Goal: Transaction & Acquisition: Purchase product/service

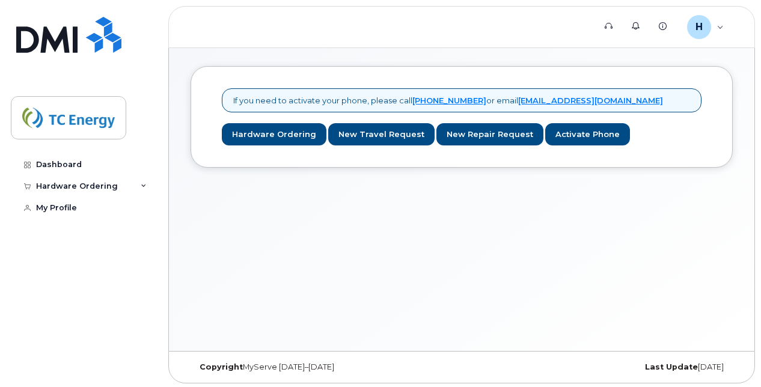
scroll to position [90, 0]
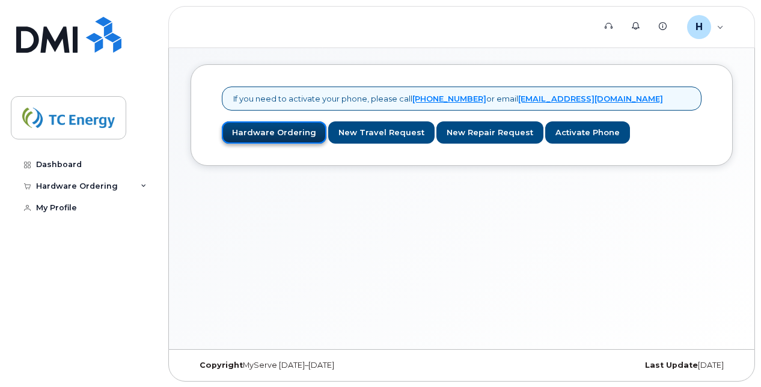
click at [268, 130] on link "Hardware Ordering" at bounding box center [274, 132] width 105 height 22
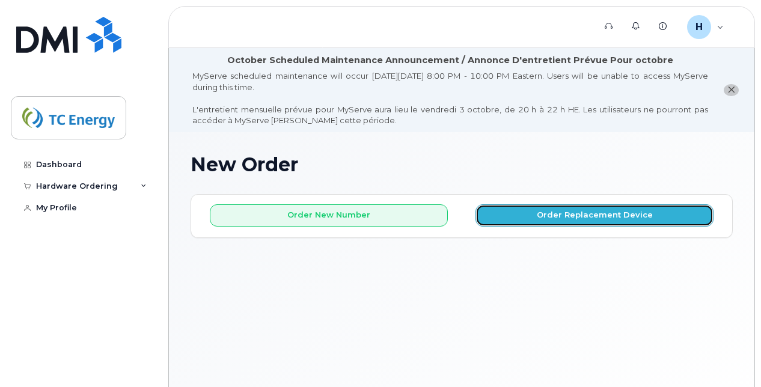
click at [576, 209] on button "Order Replacement Device" at bounding box center [595, 215] width 238 height 22
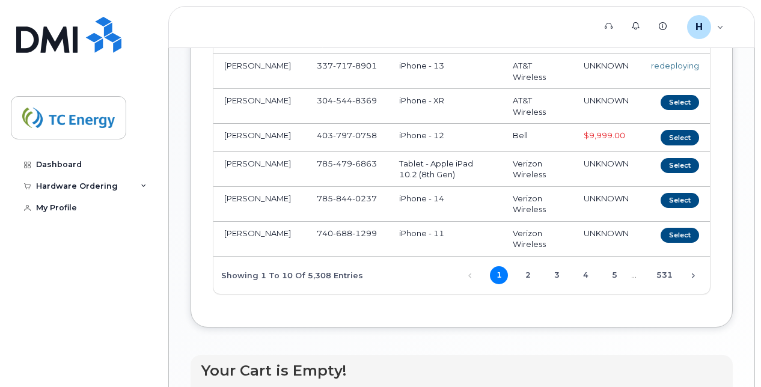
scroll to position [419, 0]
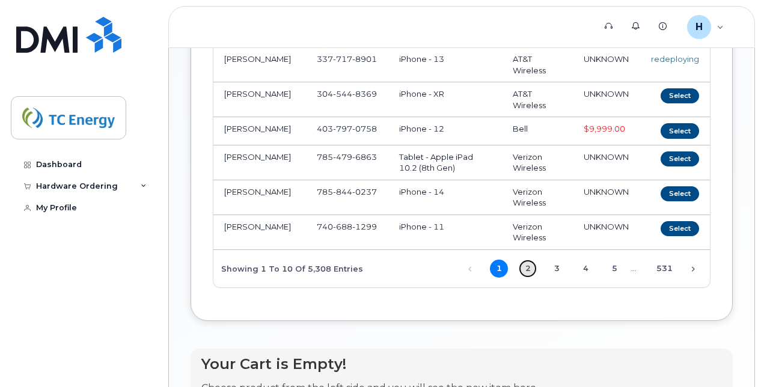
click at [530, 269] on link "2" at bounding box center [528, 269] width 18 height 18
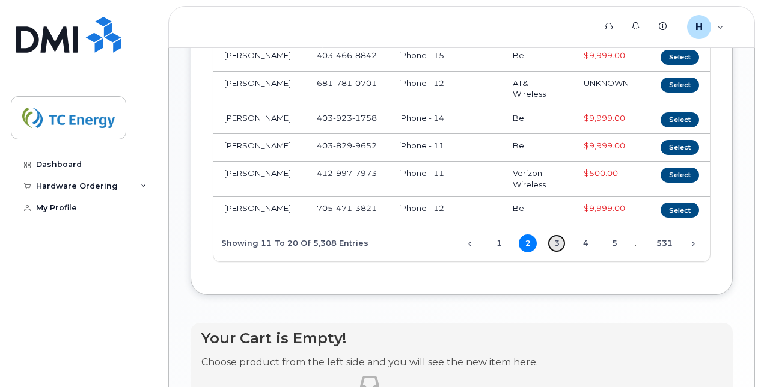
click at [559, 248] on link "3" at bounding box center [557, 244] width 18 height 18
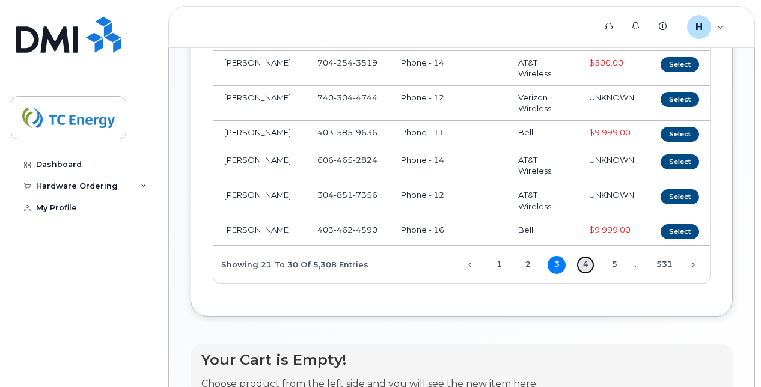
click at [587, 258] on link "4" at bounding box center [586, 265] width 18 height 18
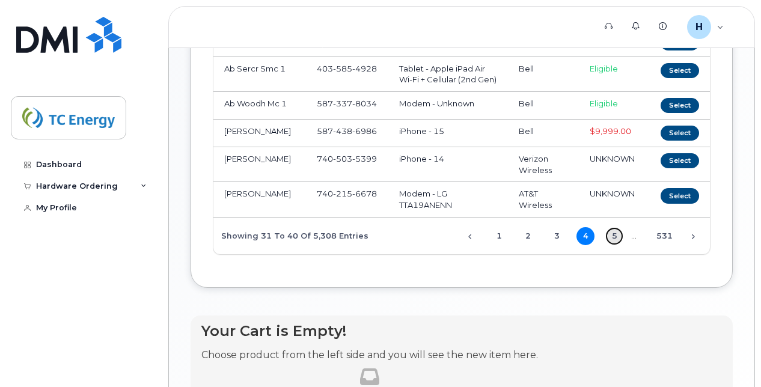
click at [616, 245] on link "5" at bounding box center [615, 236] width 18 height 18
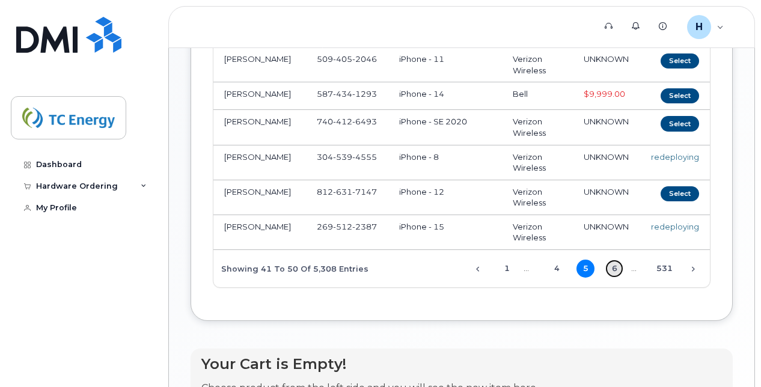
click at [617, 278] on link "6" at bounding box center [615, 269] width 18 height 18
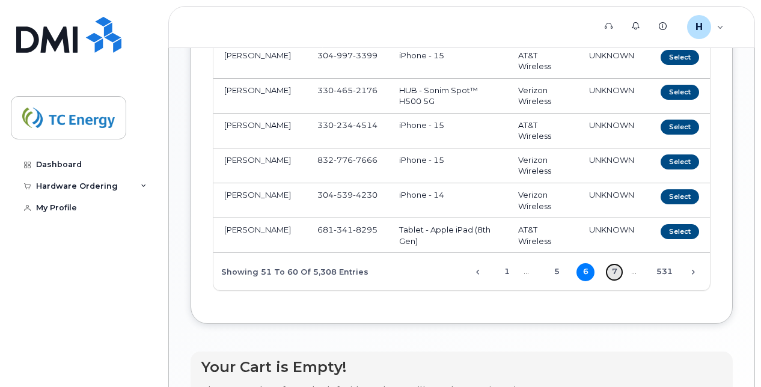
click at [618, 271] on link "7" at bounding box center [615, 272] width 18 height 18
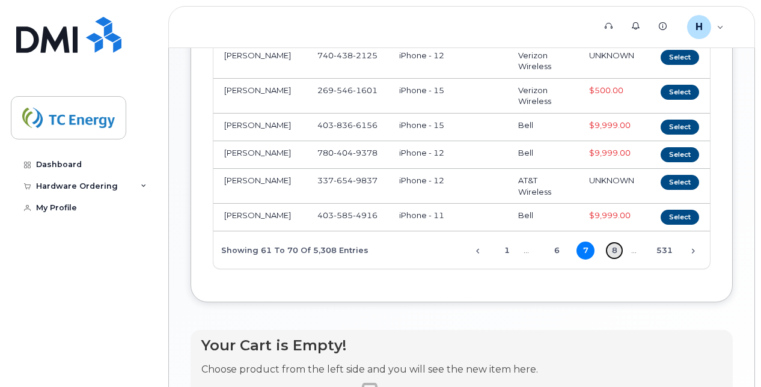
click at [616, 256] on link "8" at bounding box center [615, 251] width 18 height 18
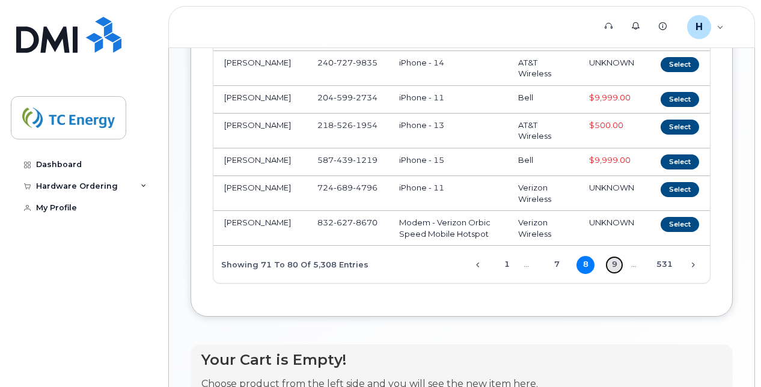
click at [615, 261] on link "9" at bounding box center [615, 265] width 18 height 18
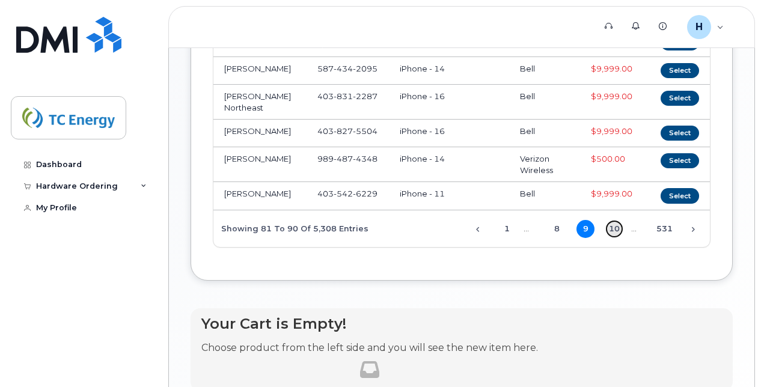
click at [616, 238] on link "10" at bounding box center [615, 229] width 18 height 18
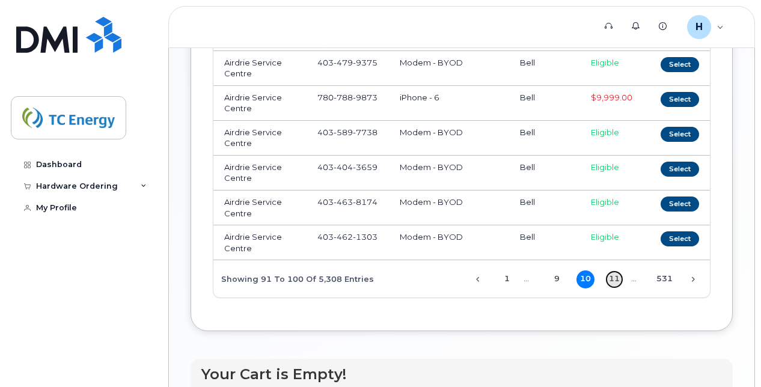
click at [612, 281] on link "11" at bounding box center [615, 280] width 18 height 18
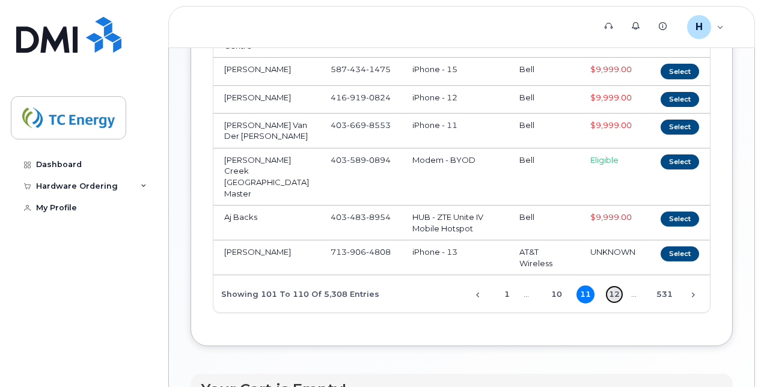
click at [615, 294] on link "12" at bounding box center [615, 295] width 18 height 18
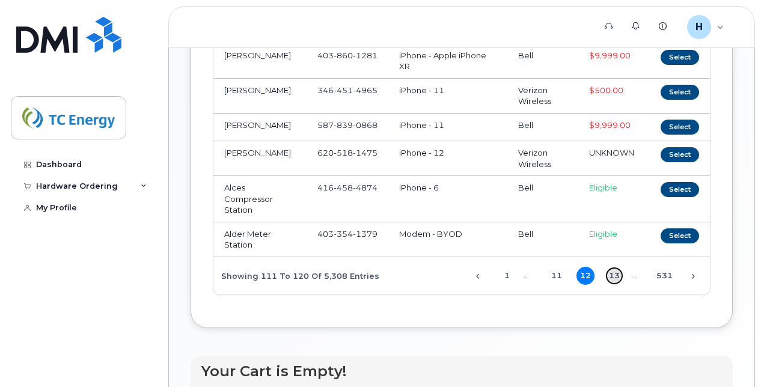
click at [617, 268] on link "13" at bounding box center [615, 276] width 18 height 18
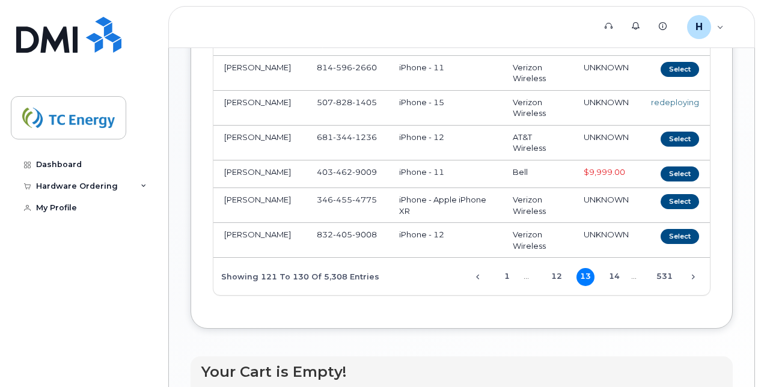
scroll to position [430, 0]
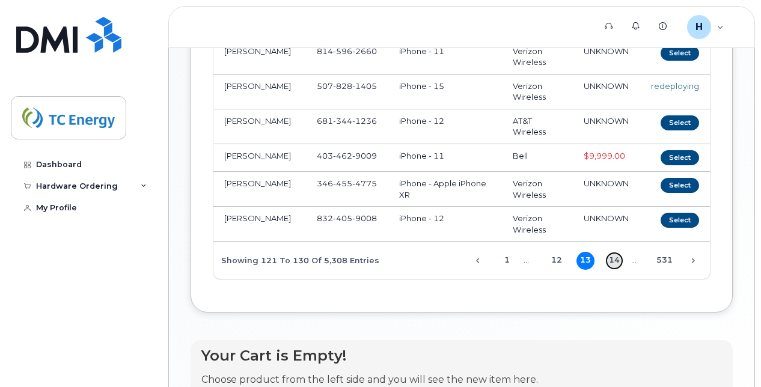
click at [617, 256] on link "14" at bounding box center [615, 261] width 18 height 18
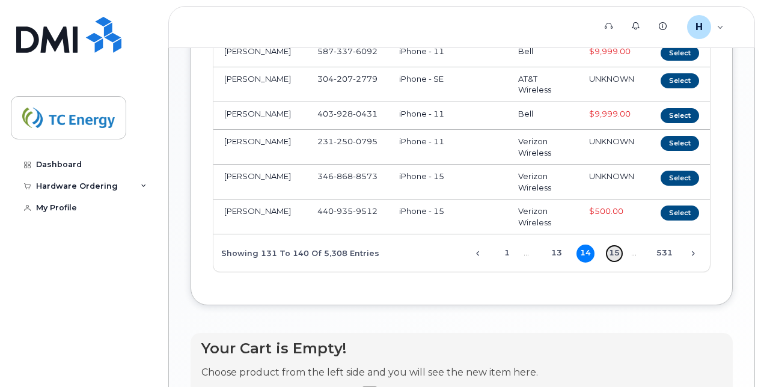
click at [617, 245] on link "15" at bounding box center [615, 254] width 18 height 18
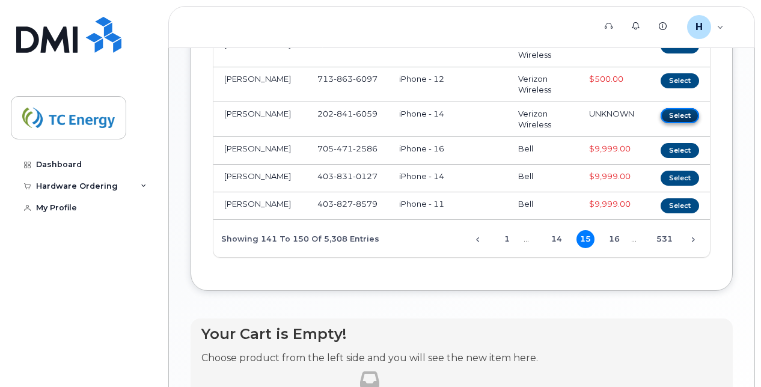
click at [678, 123] on button "Select" at bounding box center [680, 115] width 38 height 15
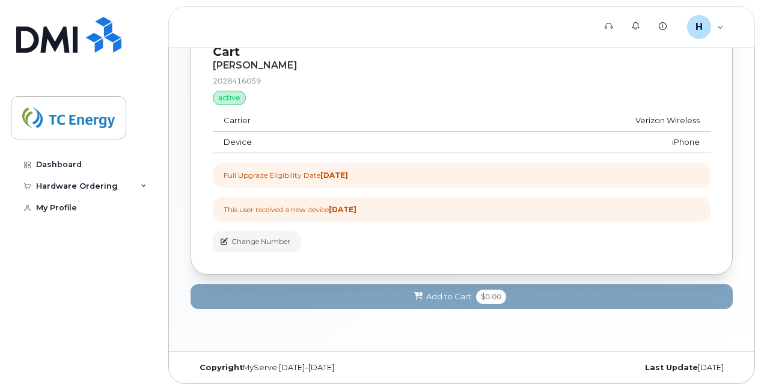
click at [680, 129] on td "Verizon Wireless" at bounding box center [553, 121] width 315 height 22
